Goal: Task Accomplishment & Management: Manage account settings

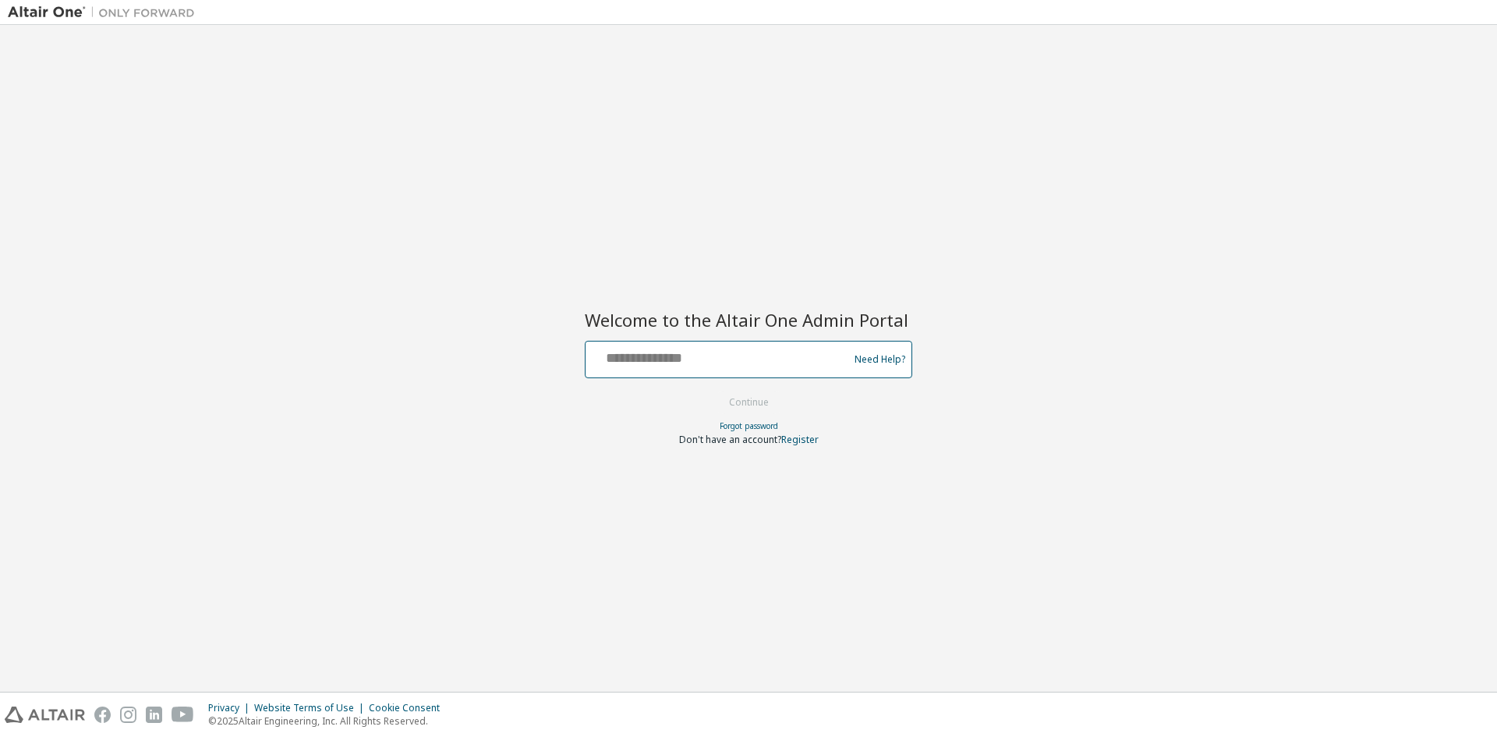
click at [724, 356] on input "text" at bounding box center [719, 356] width 255 height 23
type input "**********"
click at [713, 391] on button "Continue" at bounding box center [749, 402] width 73 height 23
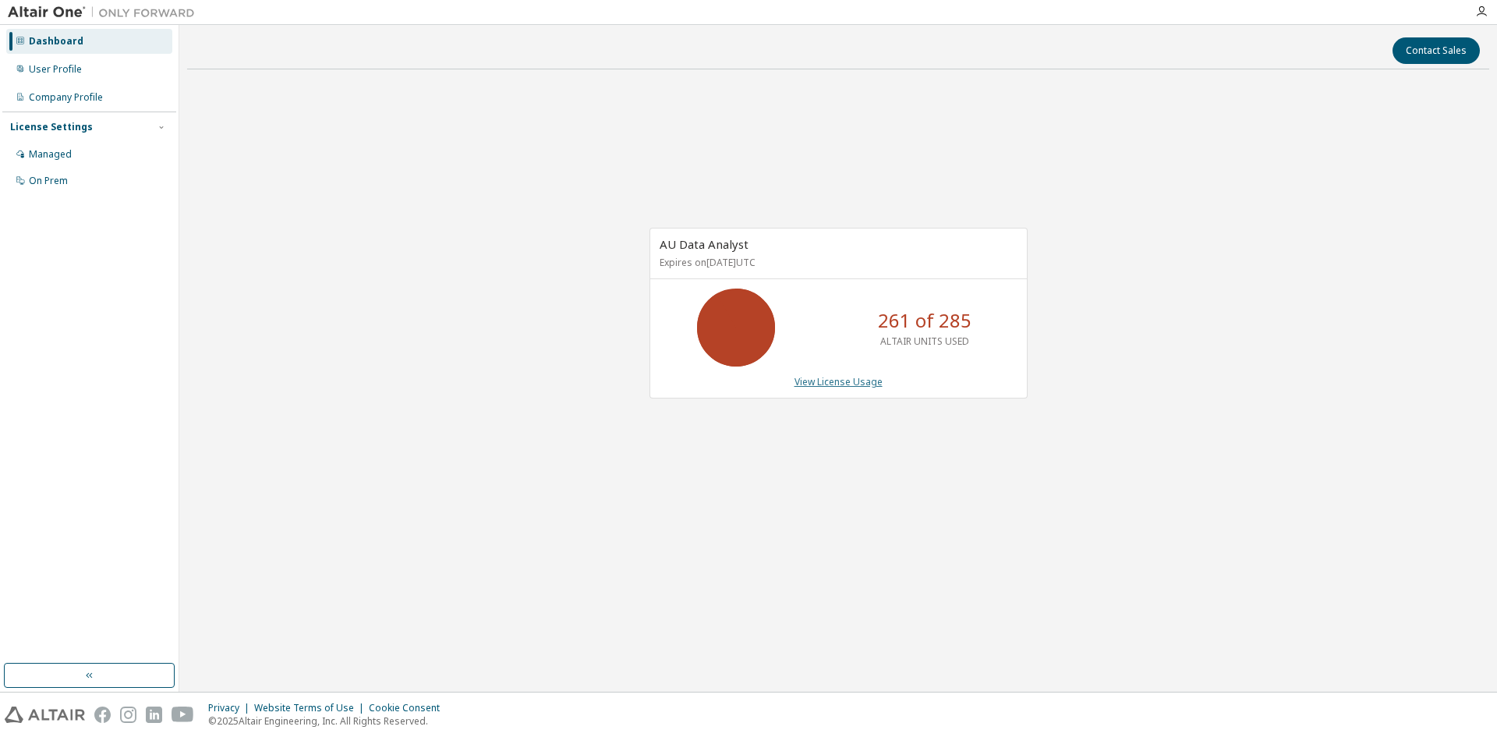
click at [848, 385] on link "View License Usage" at bounding box center [839, 381] width 88 height 13
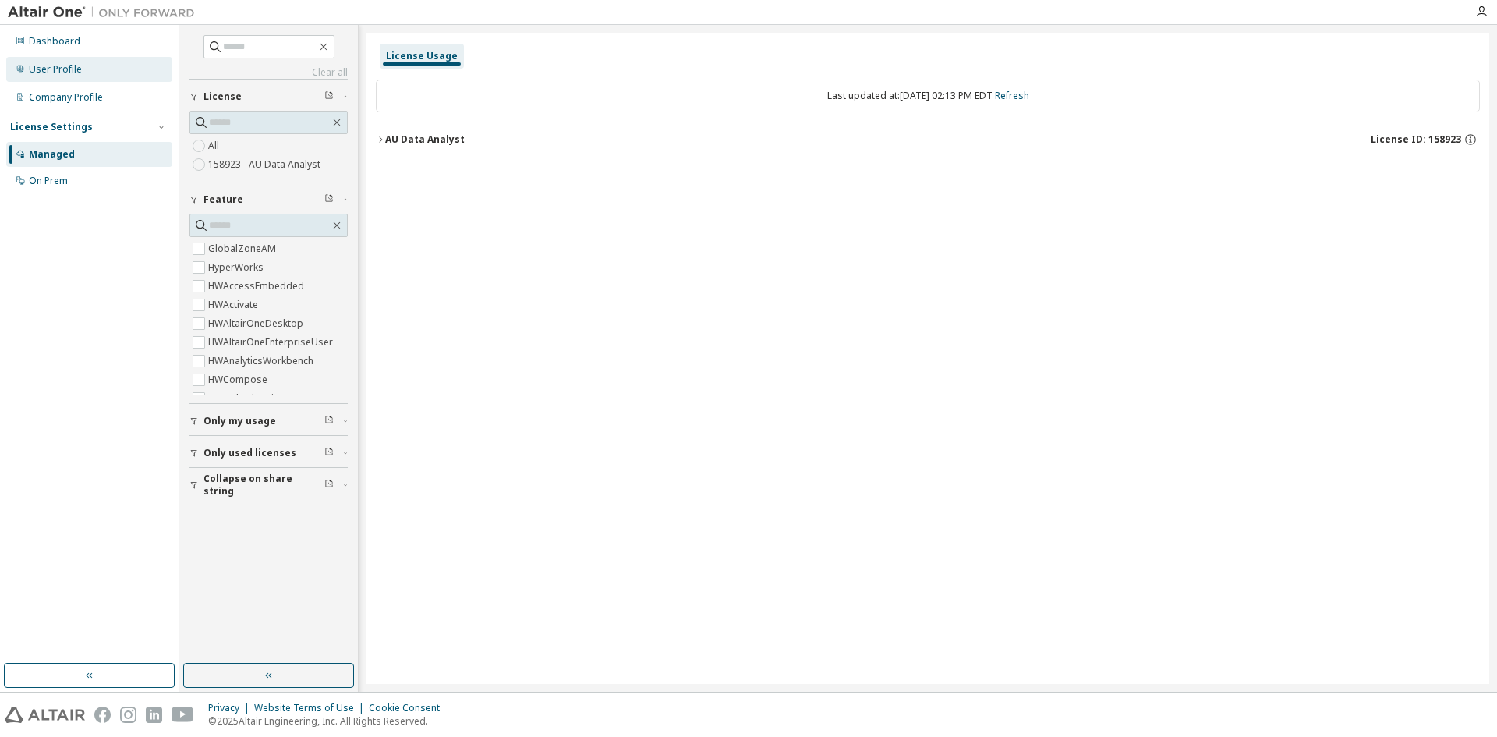
click at [57, 72] on div "User Profile" at bounding box center [55, 69] width 53 height 12
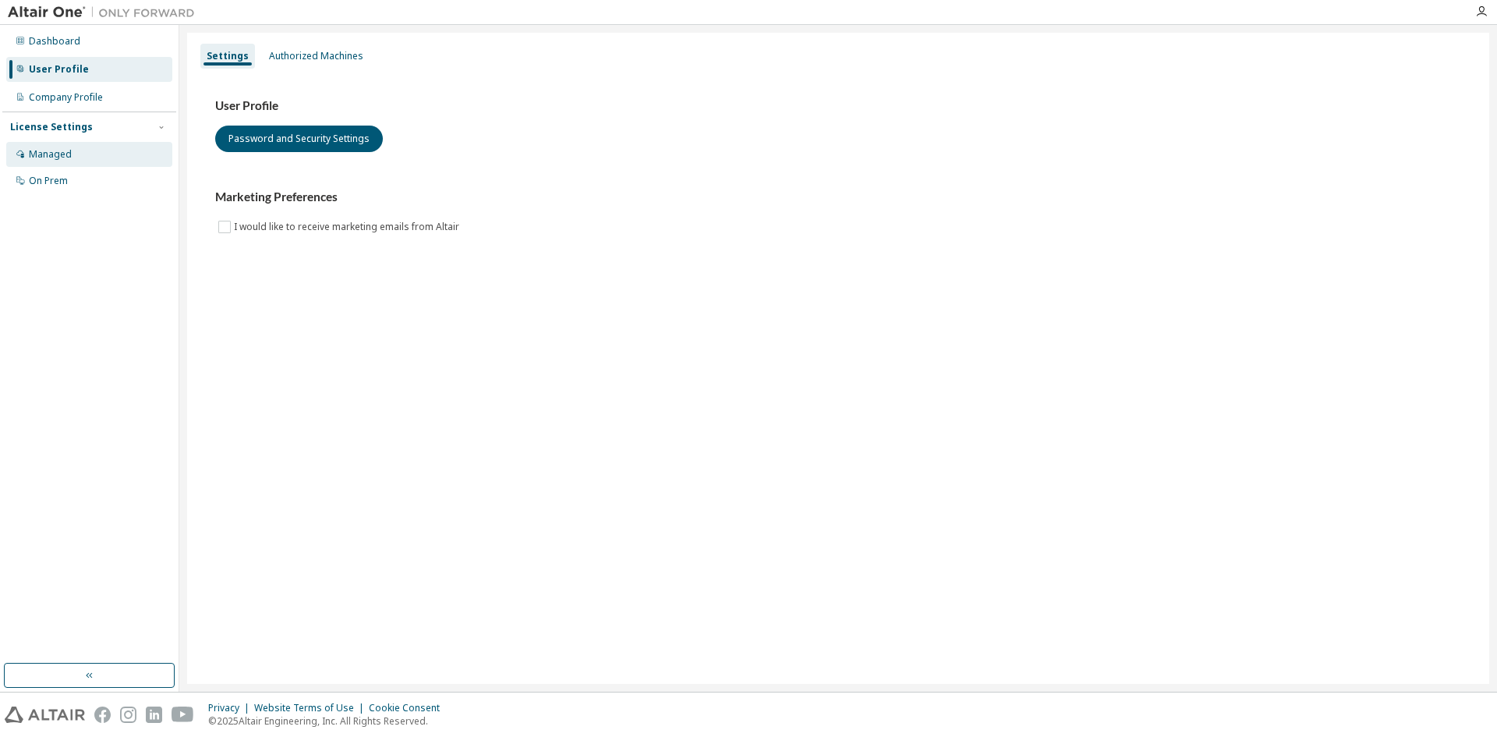
click at [32, 151] on div "Managed" at bounding box center [50, 154] width 43 height 12
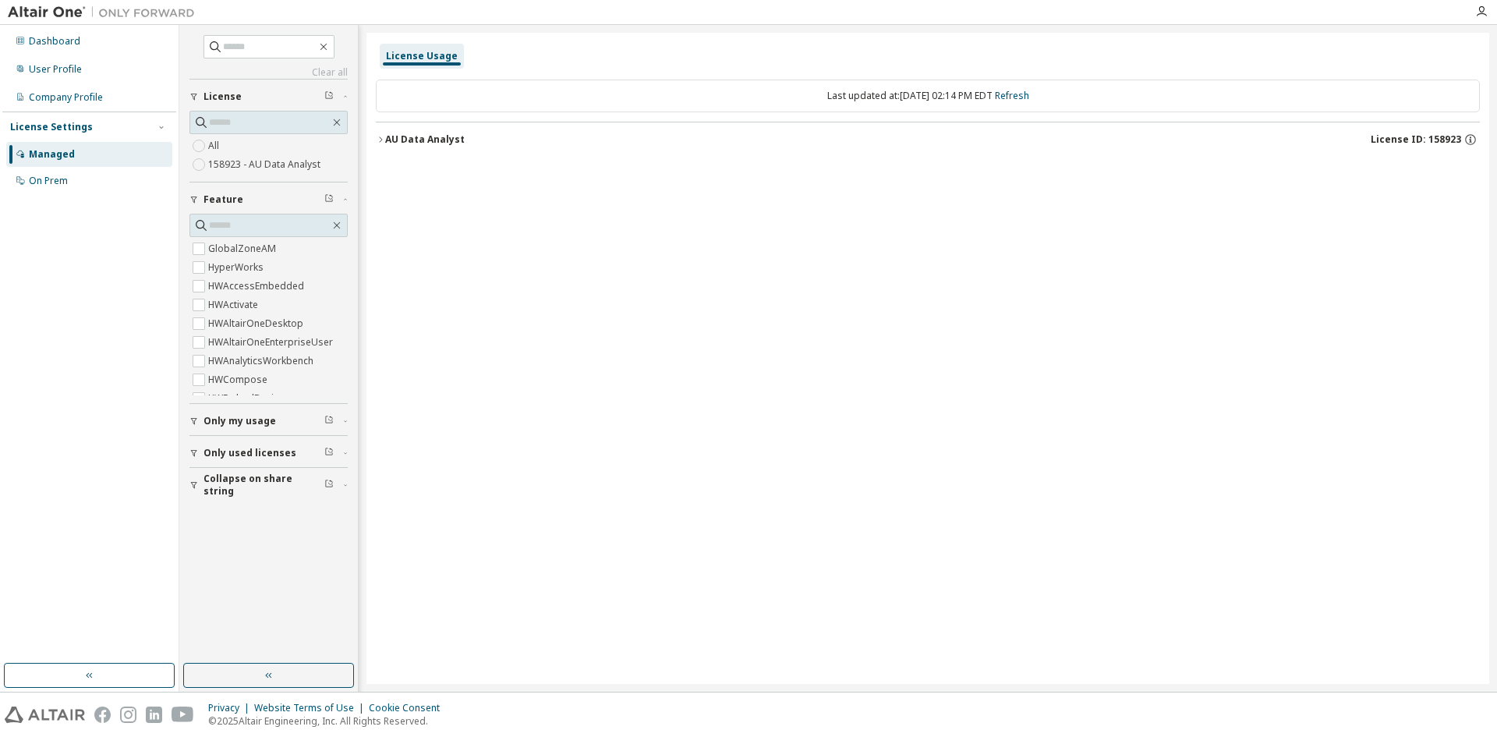
click at [387, 142] on div "AU Data Analyst" at bounding box center [425, 139] width 80 height 12
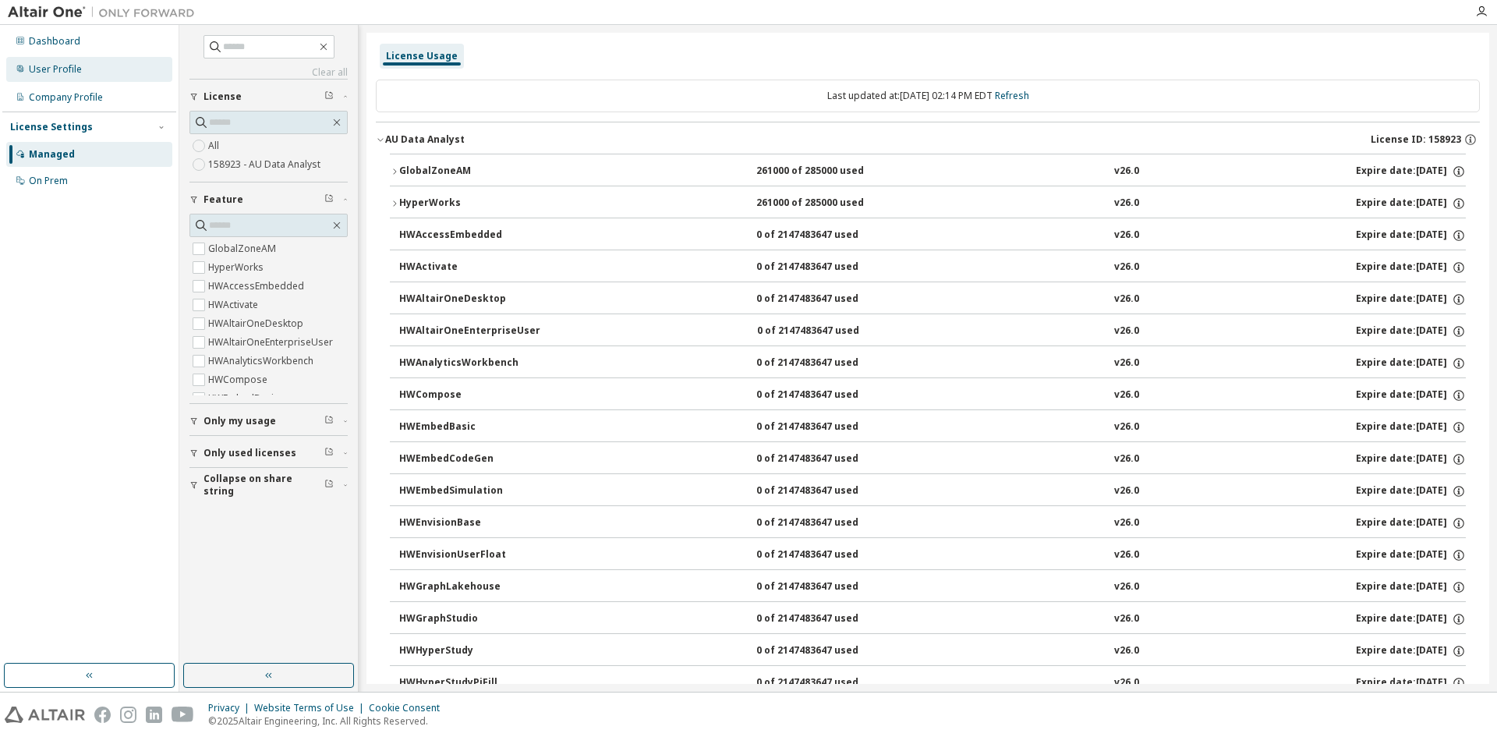
click at [53, 69] on div "User Profile" at bounding box center [55, 69] width 53 height 12
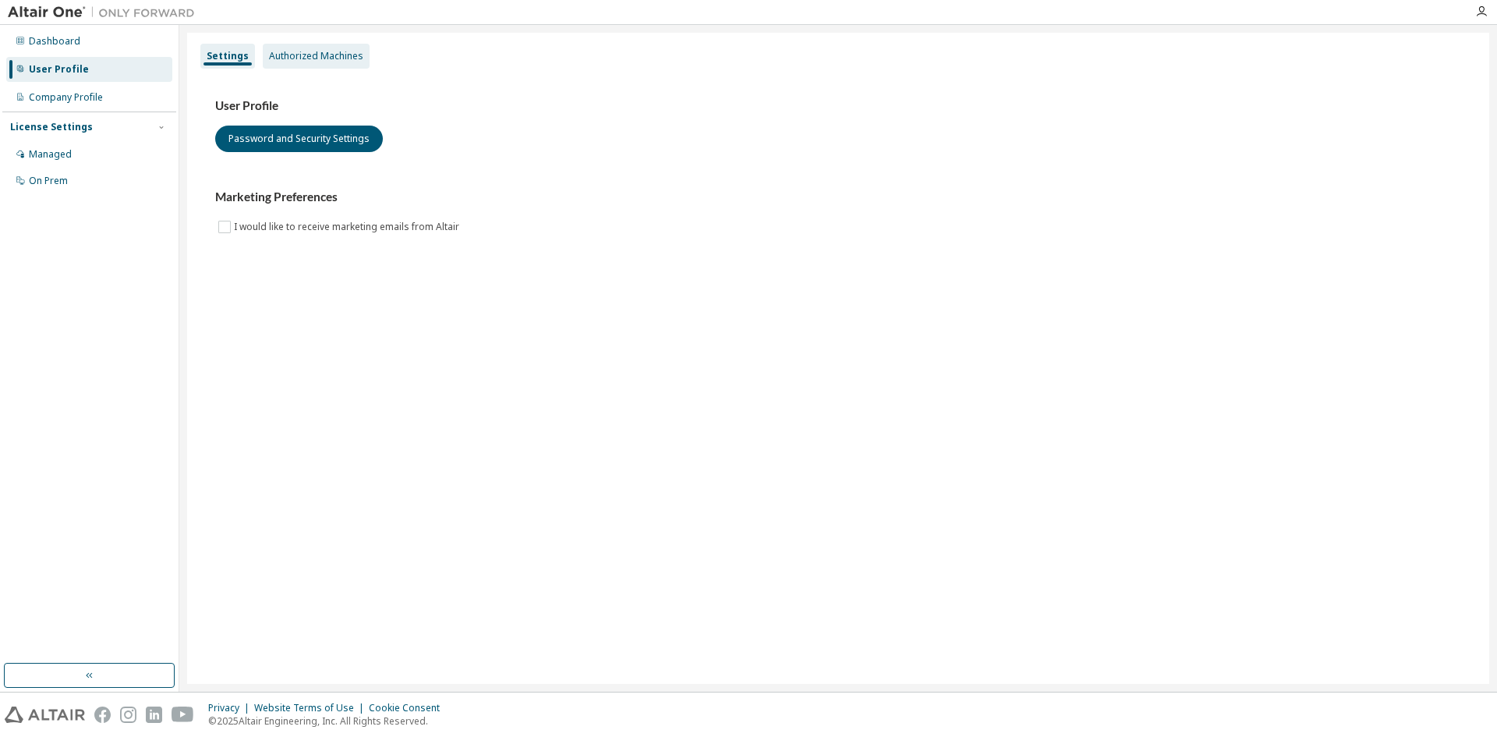
click at [300, 50] on div "Authorized Machines" at bounding box center [316, 56] width 94 height 12
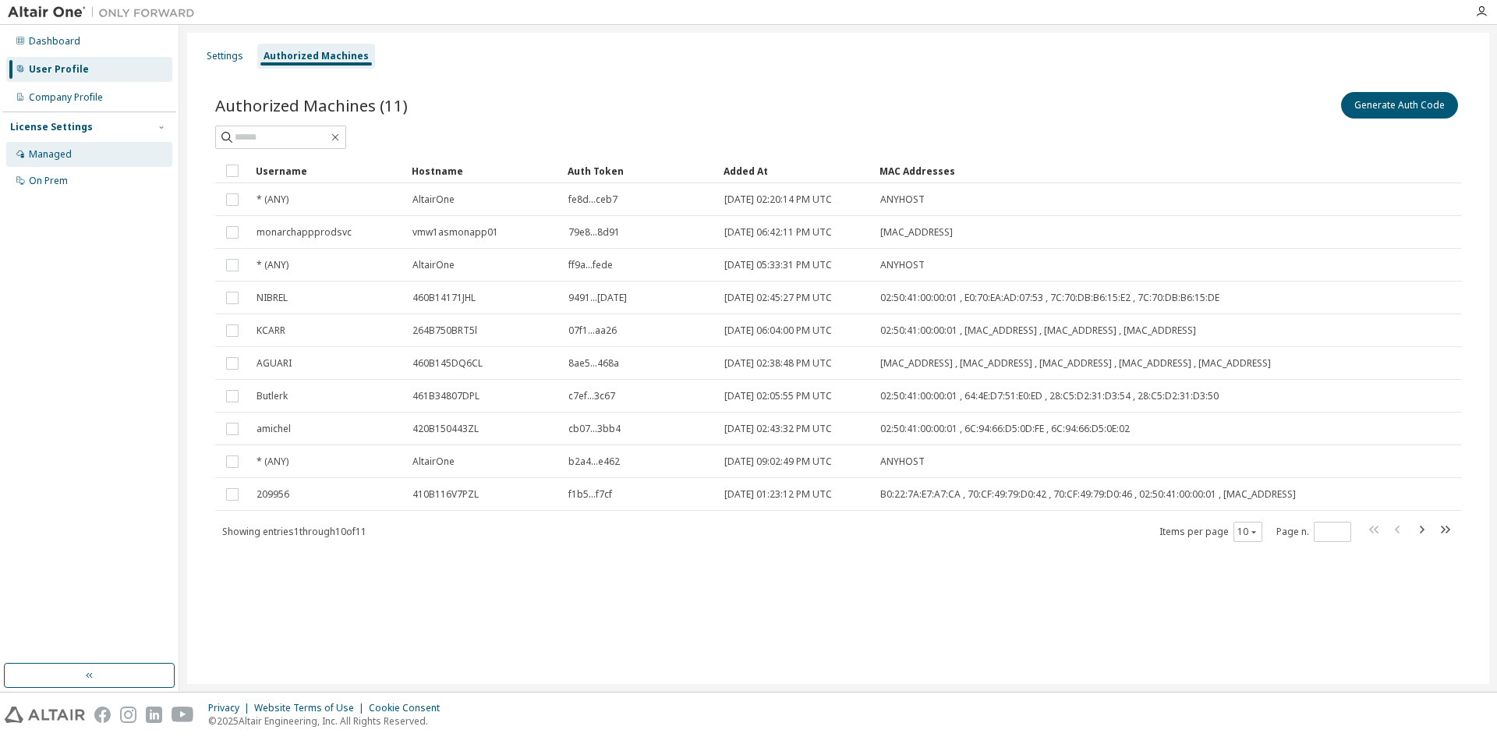
click at [62, 144] on div "Managed" at bounding box center [89, 154] width 166 height 25
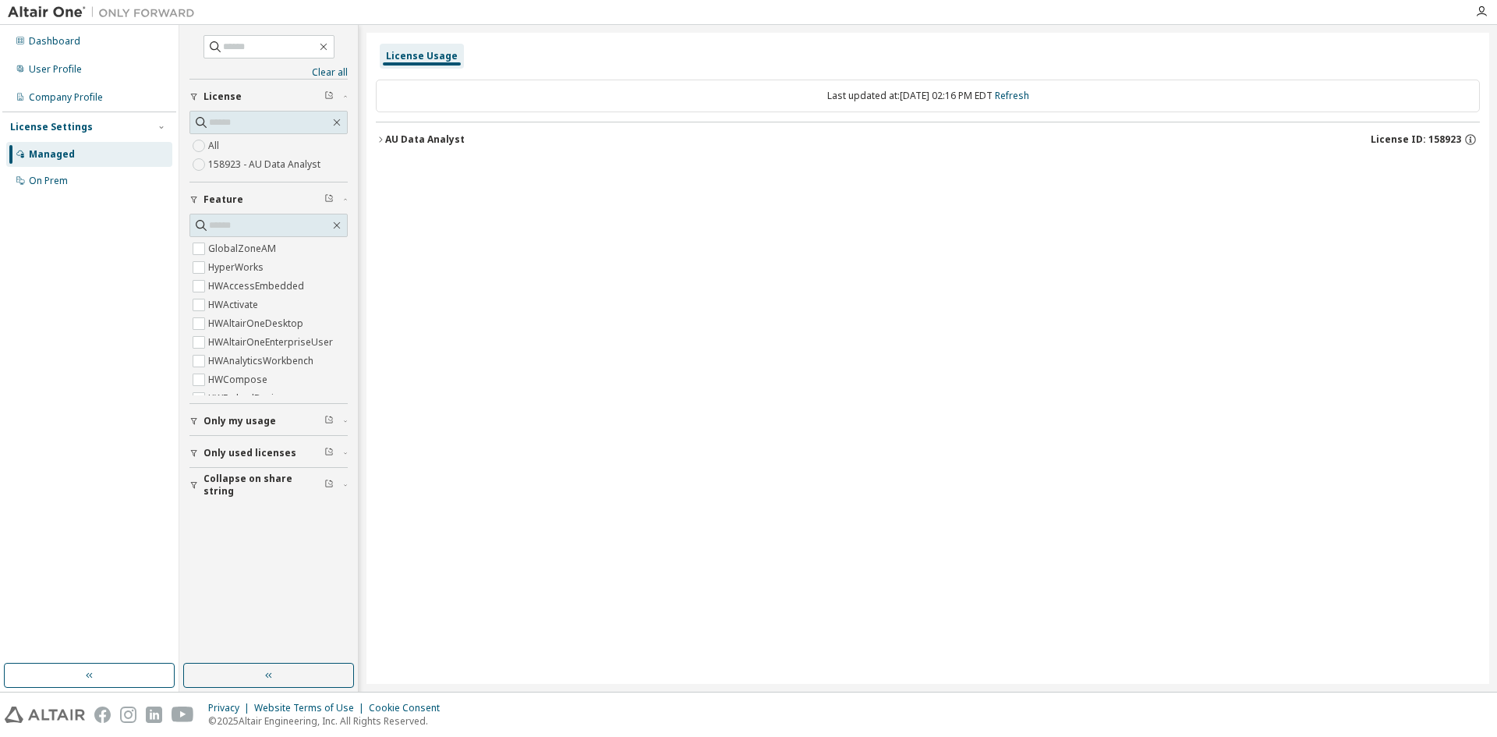
click at [193, 452] on icon "button" at bounding box center [194, 453] width 6 height 7
click at [197, 338] on icon "button" at bounding box center [194, 339] width 9 height 9
click at [197, 337] on icon "button" at bounding box center [194, 339] width 9 height 9
click at [380, 134] on button "AU Data Analyst License ID: 158923" at bounding box center [928, 139] width 1104 height 34
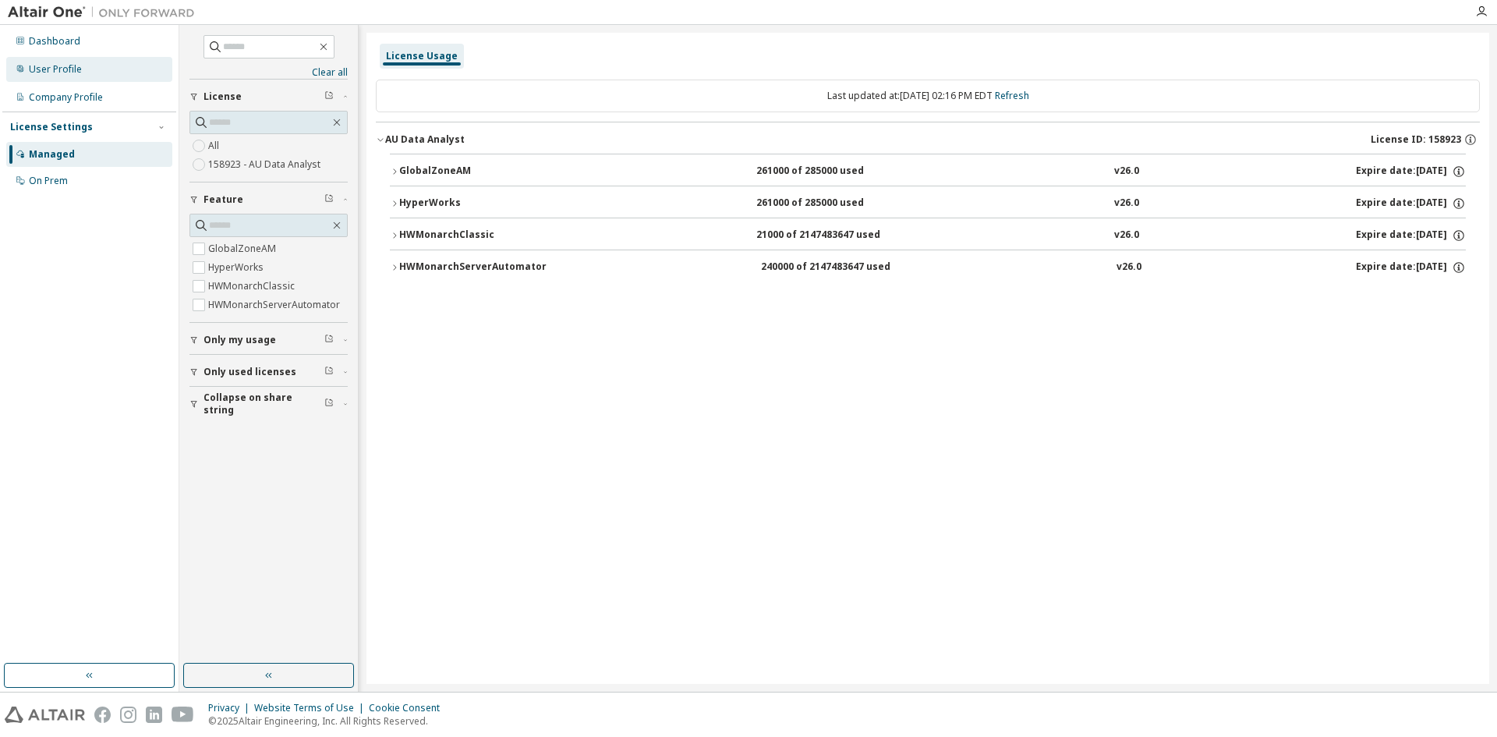
click at [81, 72] on div "User Profile" at bounding box center [89, 69] width 166 height 25
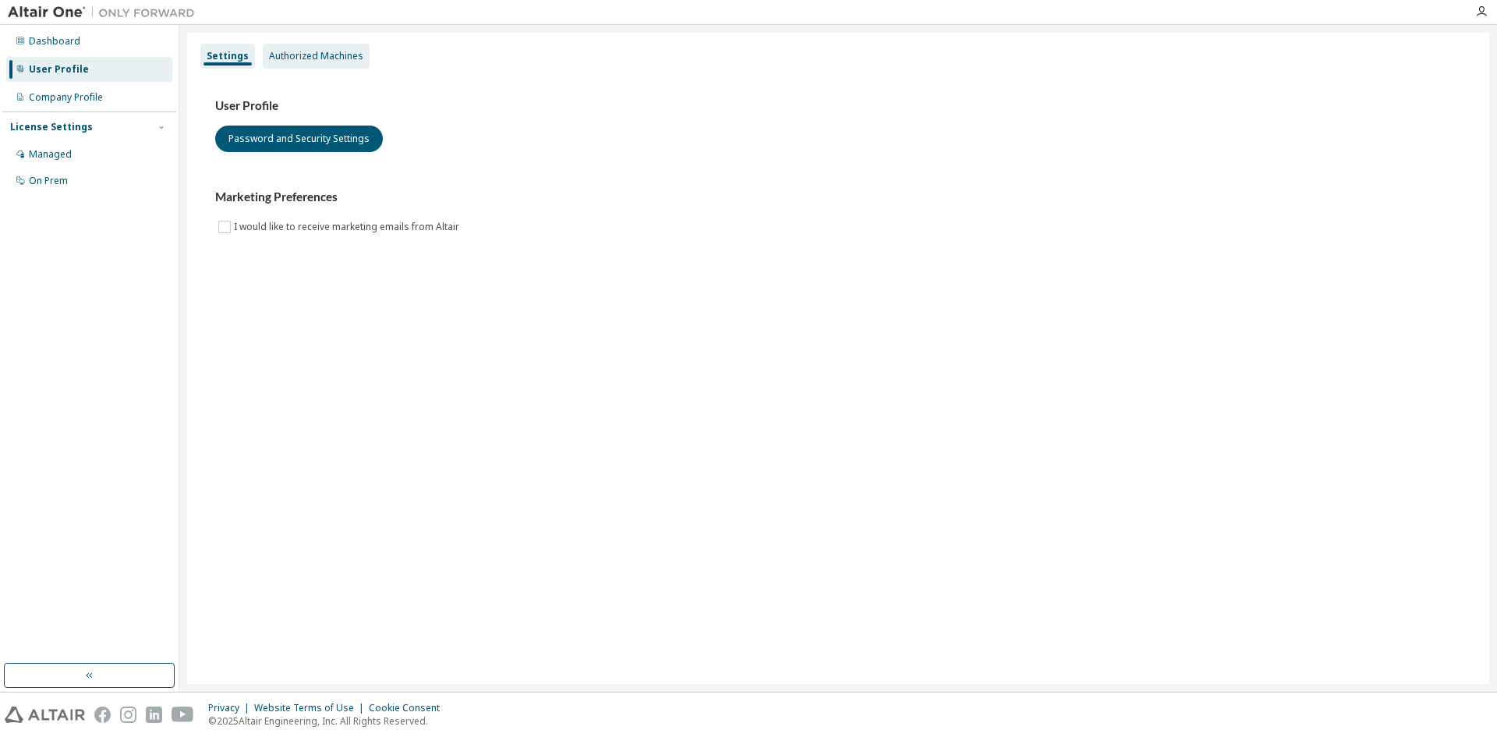
click at [348, 60] on div "Authorized Machines" at bounding box center [316, 56] width 94 height 12
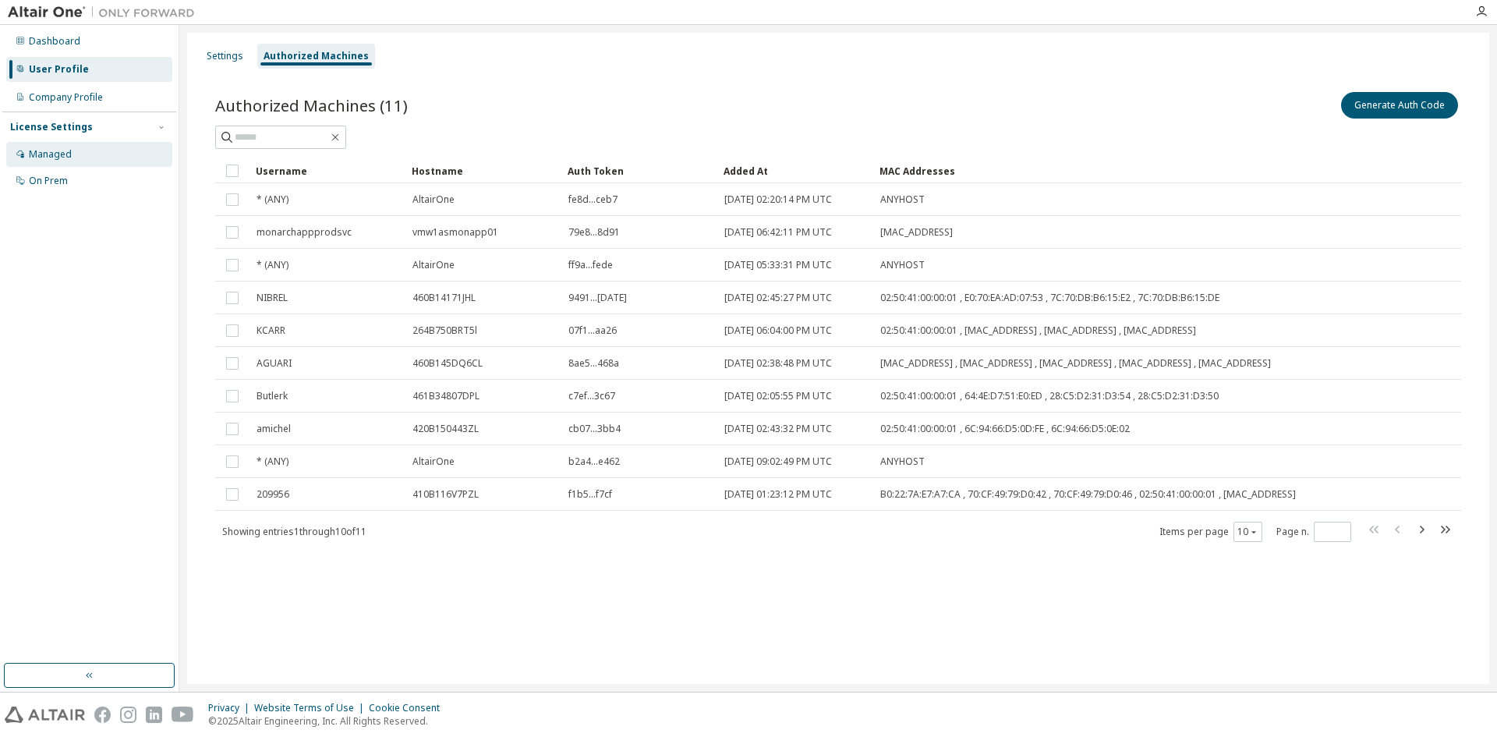
click at [90, 155] on div "Managed" at bounding box center [89, 154] width 166 height 25
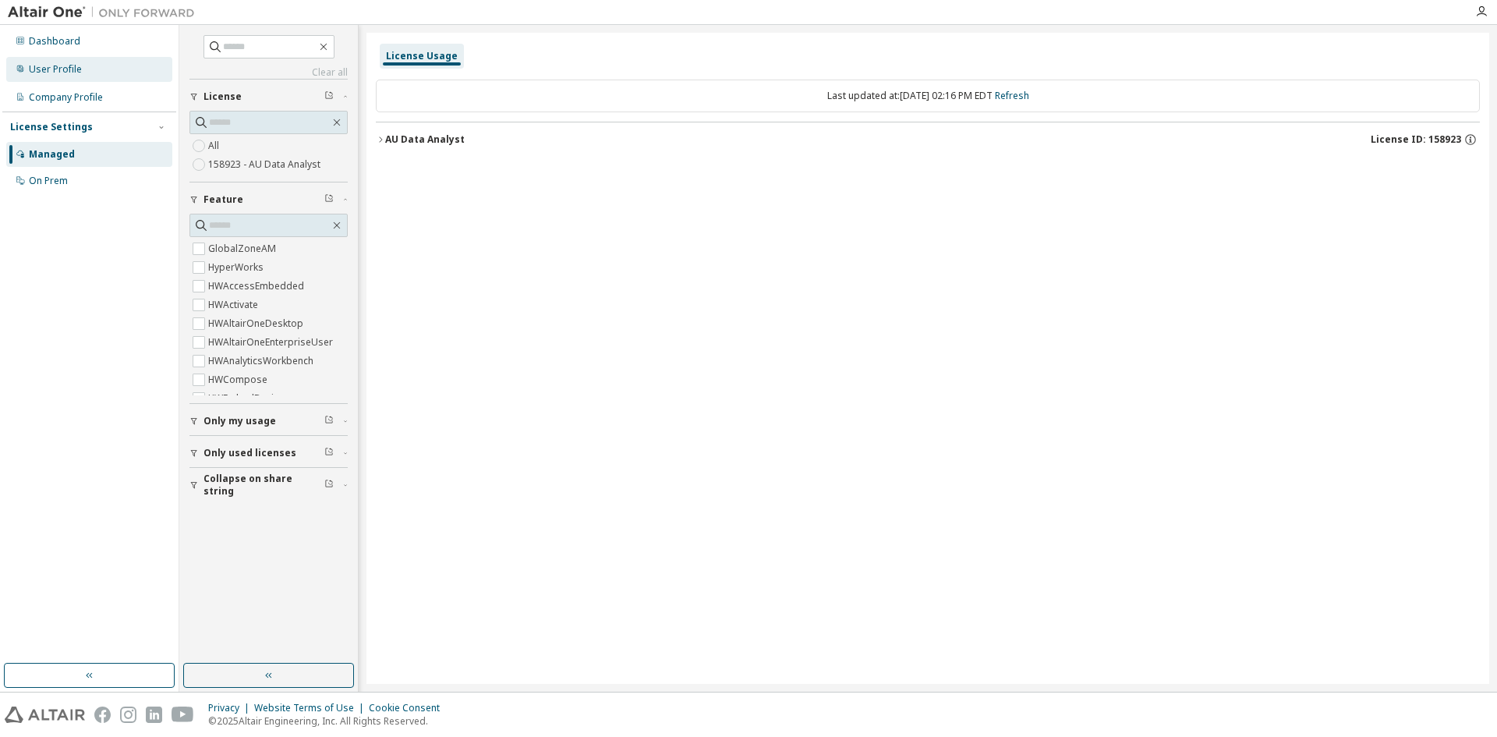
click at [51, 65] on div "User Profile" at bounding box center [55, 69] width 53 height 12
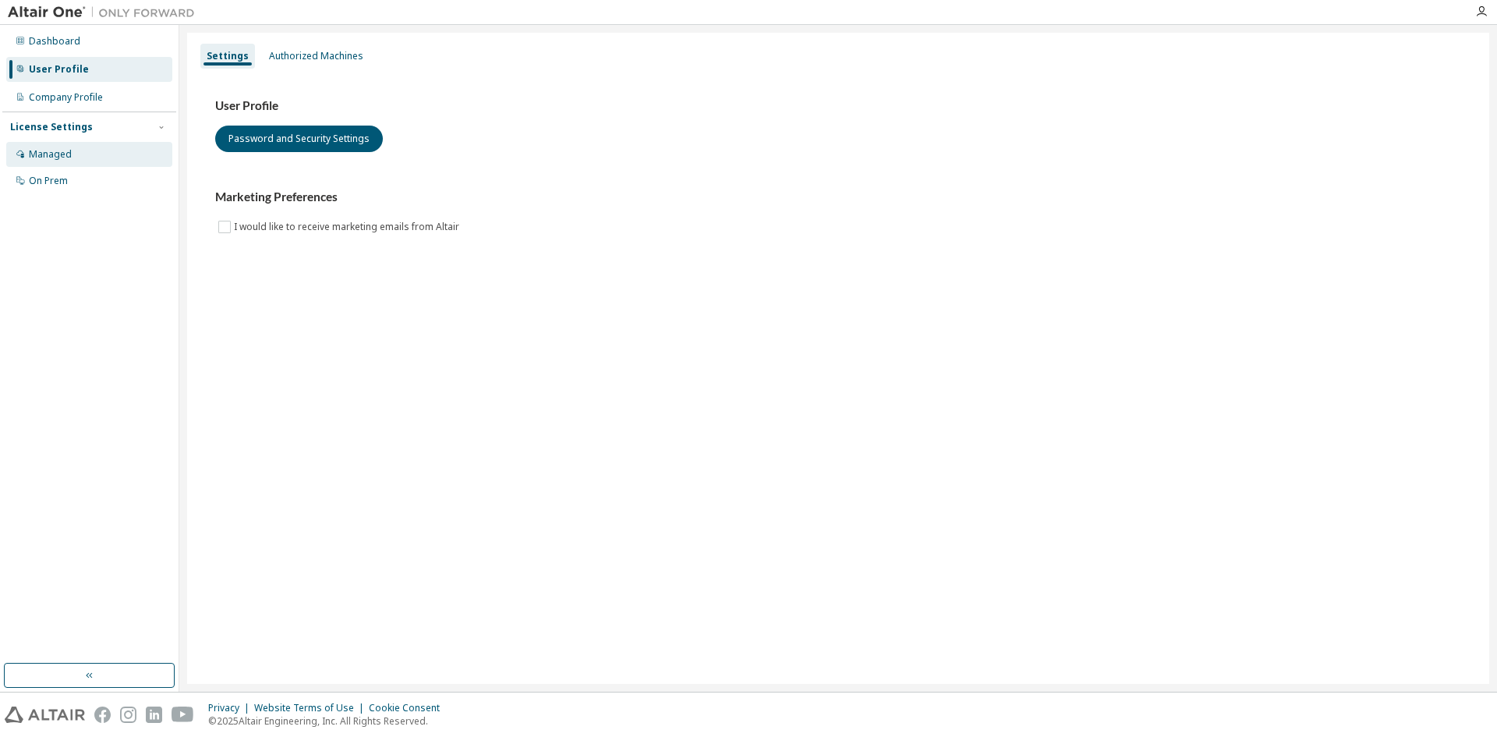
click at [54, 154] on div "Managed" at bounding box center [50, 154] width 43 height 12
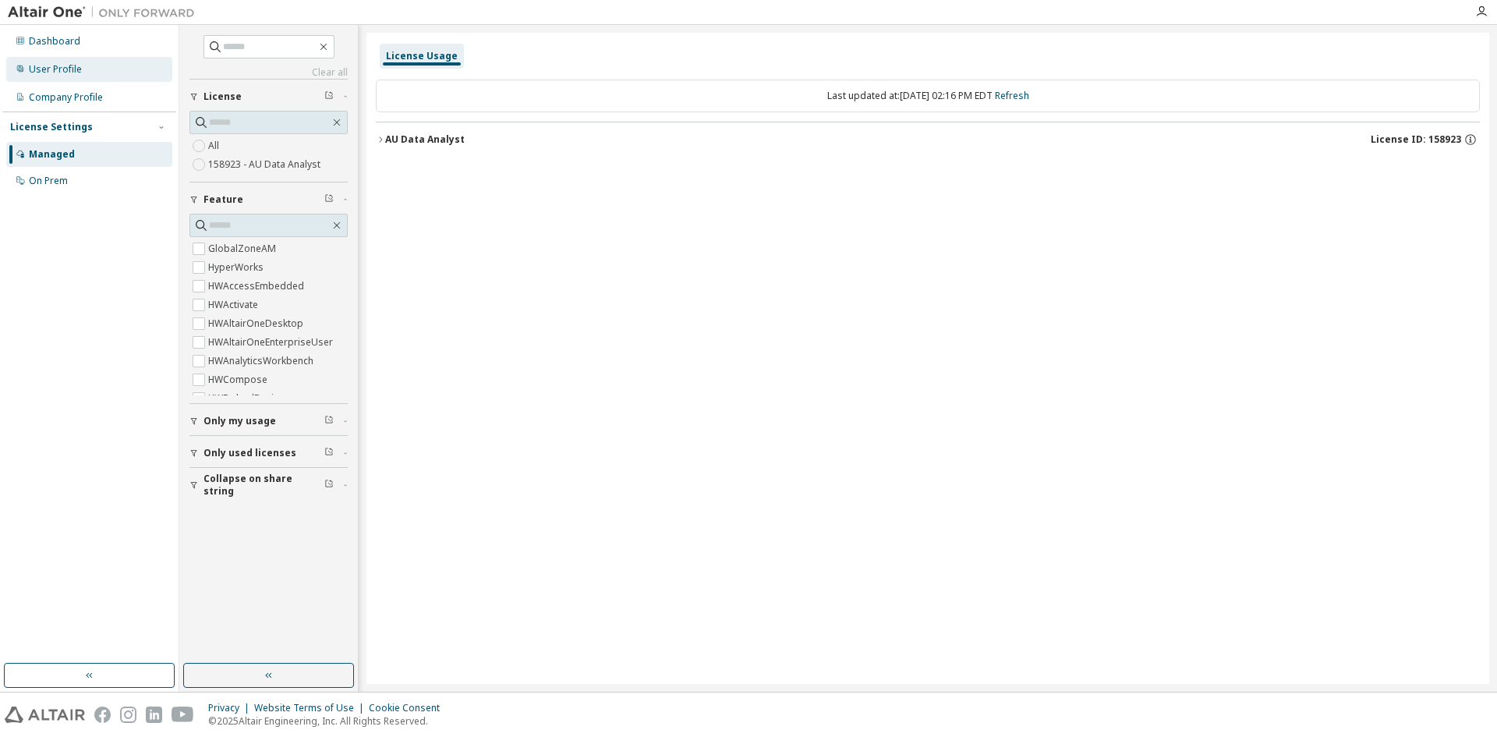
click at [41, 60] on div "User Profile" at bounding box center [89, 69] width 166 height 25
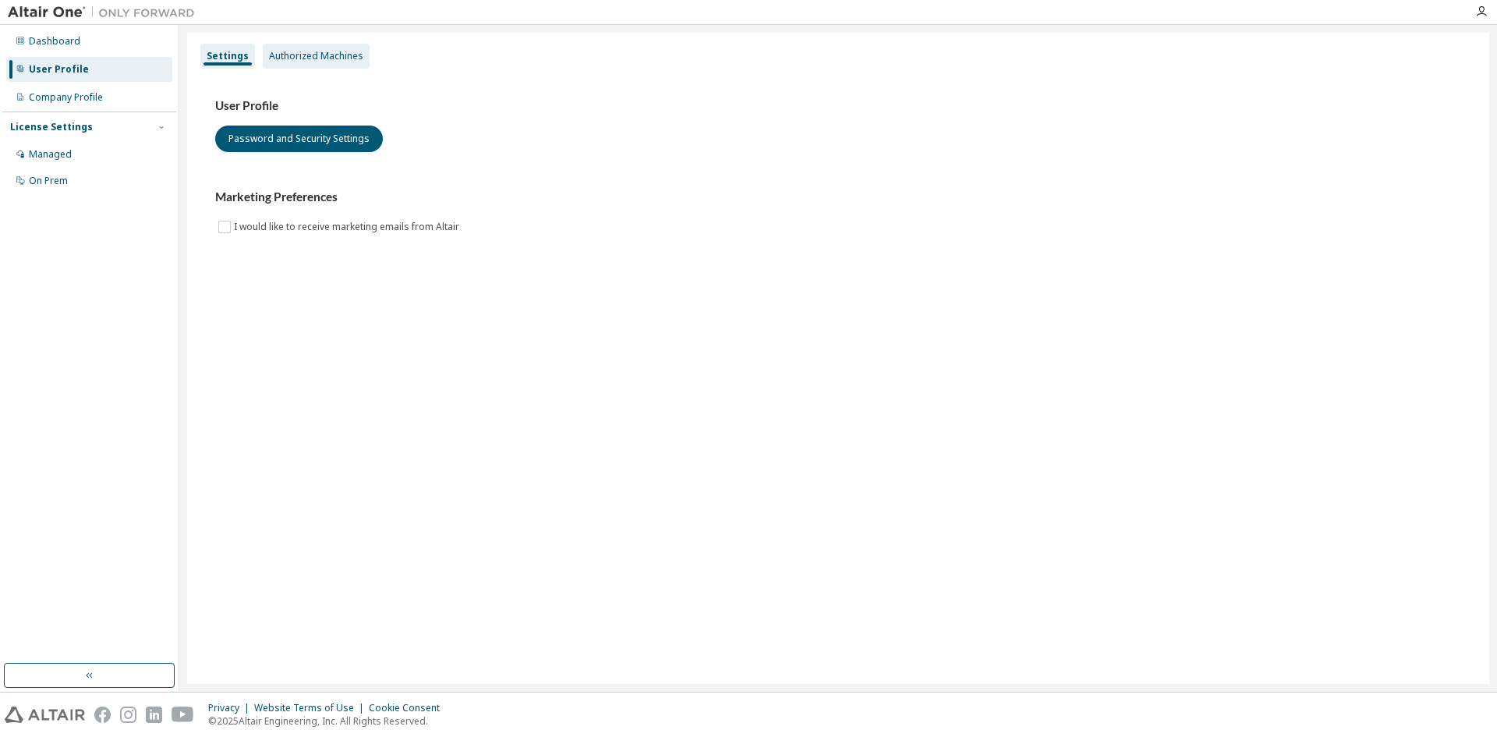
click at [340, 54] on div "Authorized Machines" at bounding box center [316, 56] width 94 height 12
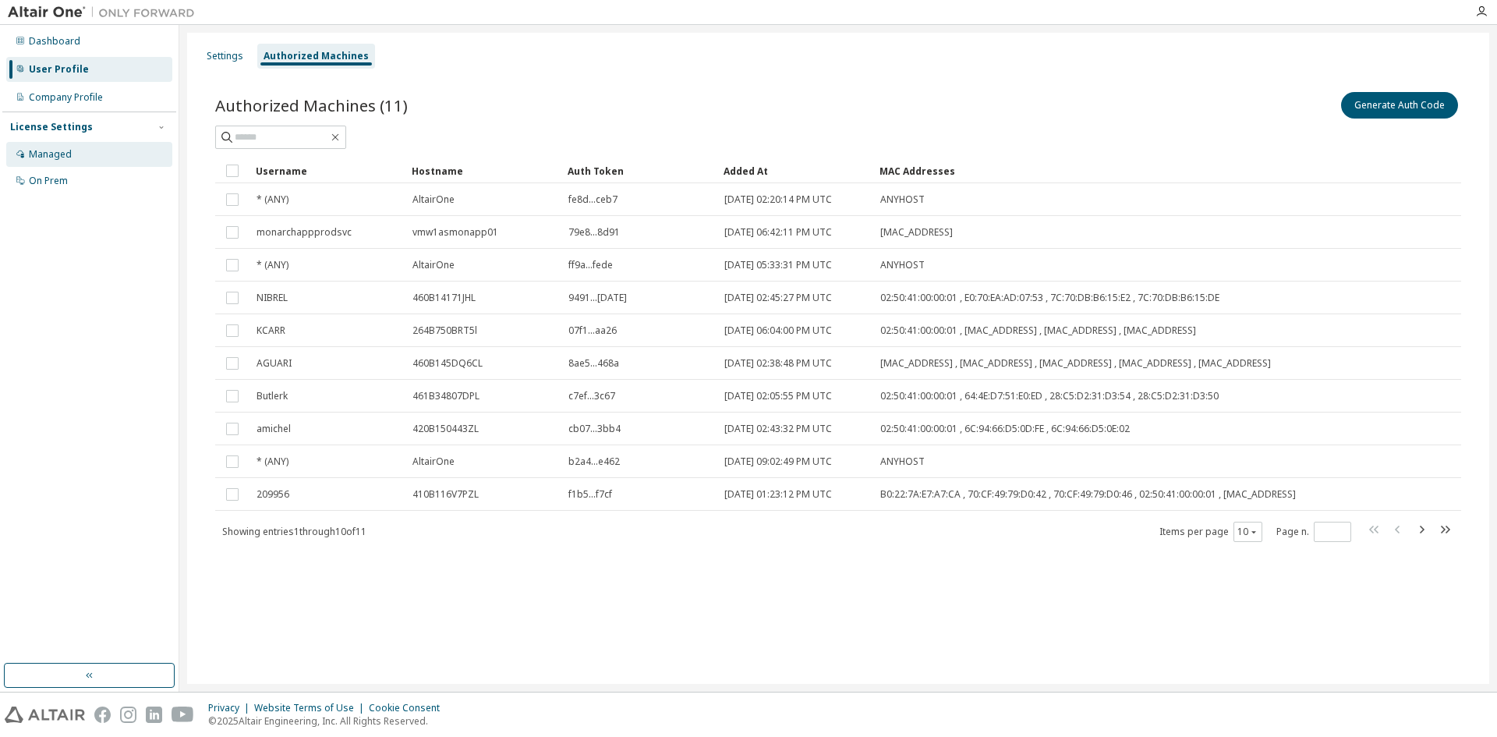
click at [51, 156] on div "Managed" at bounding box center [50, 154] width 43 height 12
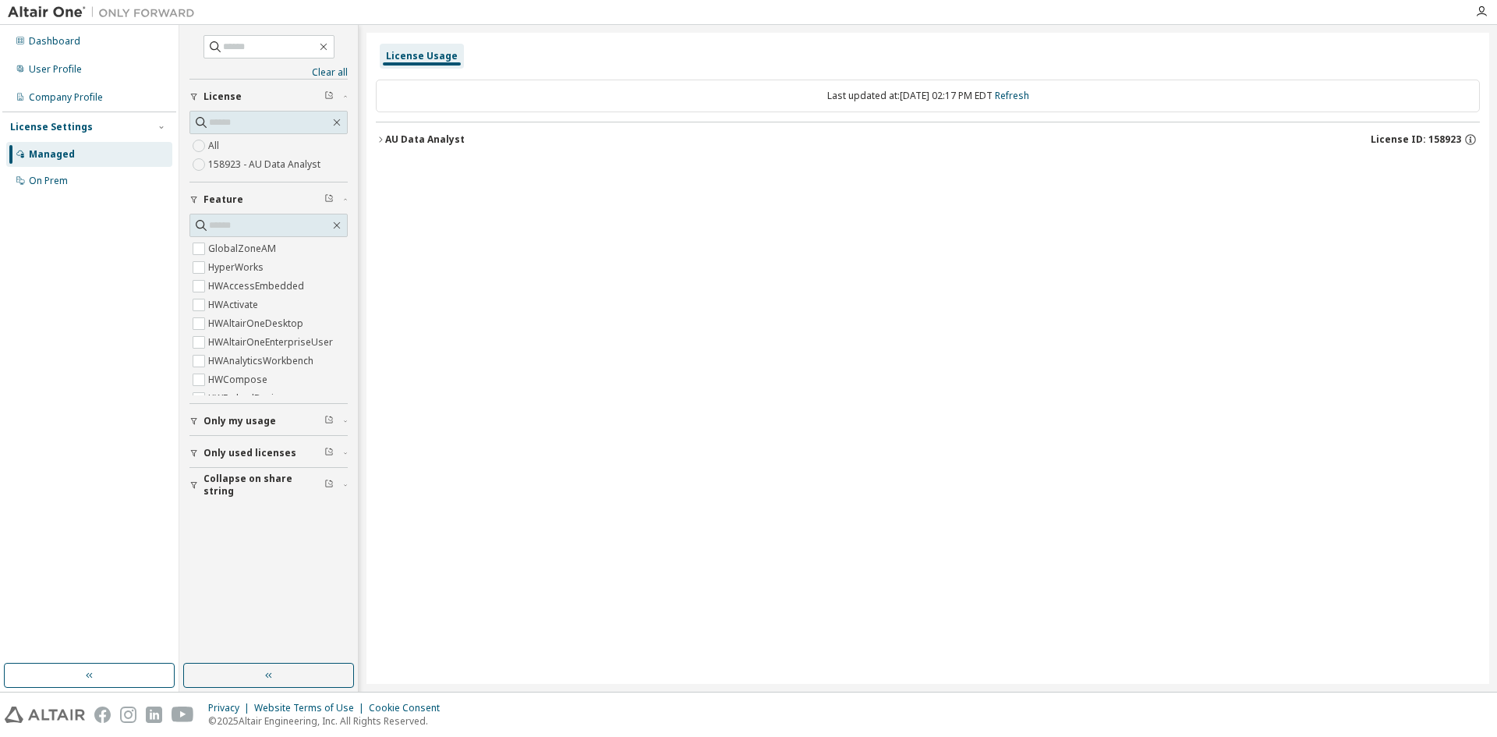
click at [196, 420] on icon "button" at bounding box center [194, 421] width 6 height 7
click at [298, 500] on div "Only used licenses" at bounding box center [274, 498] width 140 height 12
click at [296, 573] on span "Collapse on share string" at bounding box center [264, 575] width 121 height 25
click at [87, 175] on div "On Prem" at bounding box center [89, 180] width 166 height 25
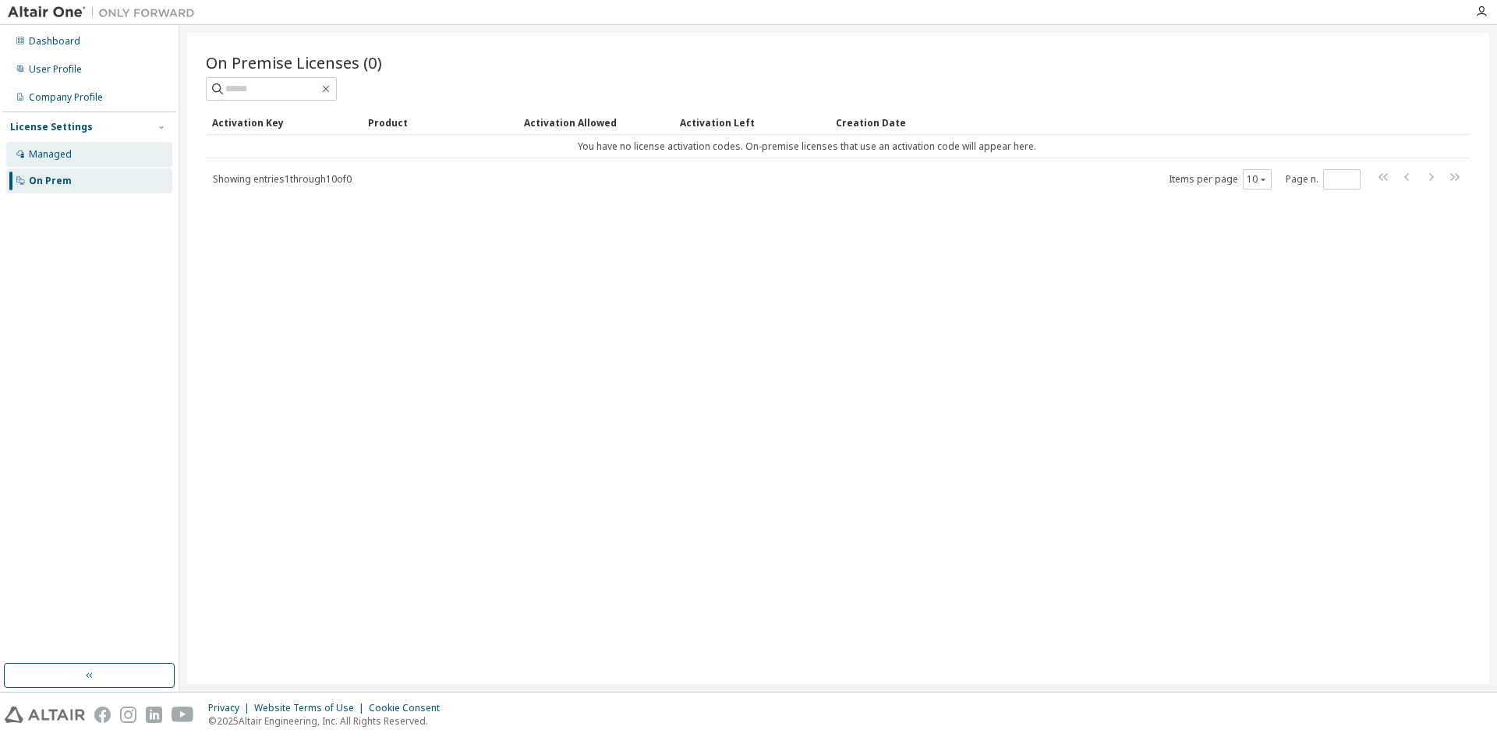
click at [86, 158] on div "Managed" at bounding box center [89, 154] width 166 height 25
